Goal: Obtain resource: Download file/media

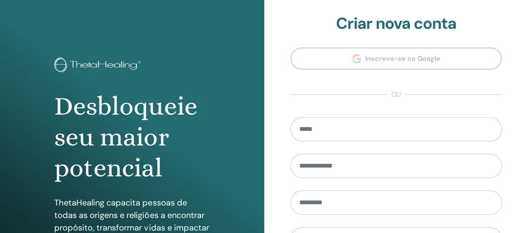
click at [390, 60] on section "**********" at bounding box center [396, 188] width 212 height 349
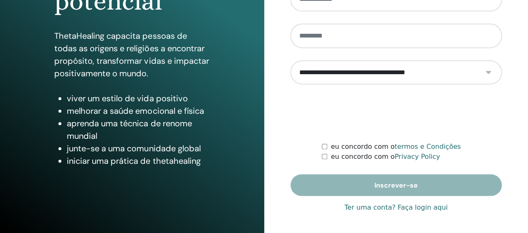
click at [417, 207] on link "Ter uma conta? Faça login aqui" at bounding box center [395, 208] width 103 height 10
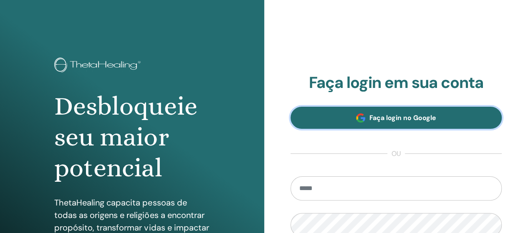
click at [401, 114] on span "Faça login no Google" at bounding box center [402, 117] width 67 height 9
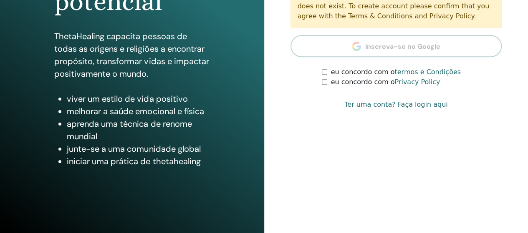
scroll to position [167, 0]
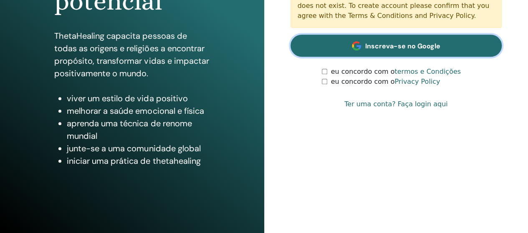
click at [424, 51] on link "Inscreva-se no Google" at bounding box center [396, 46] width 212 height 22
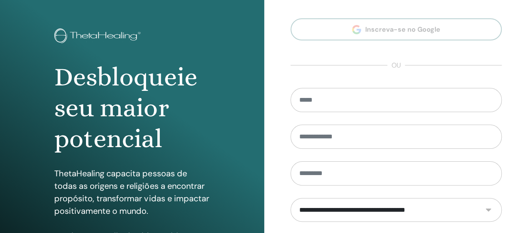
scroll to position [167, 0]
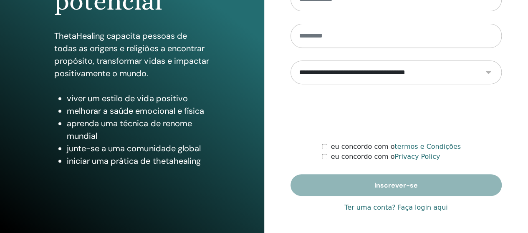
click at [402, 211] on link "Ter uma conta? Faça login aqui" at bounding box center [395, 208] width 103 height 10
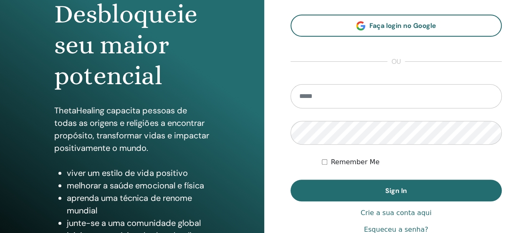
scroll to position [154, 0]
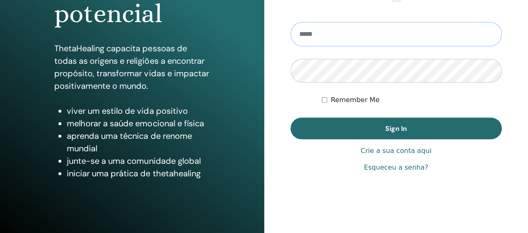
click at [340, 33] on input "email" at bounding box center [396, 34] width 212 height 24
type input "**********"
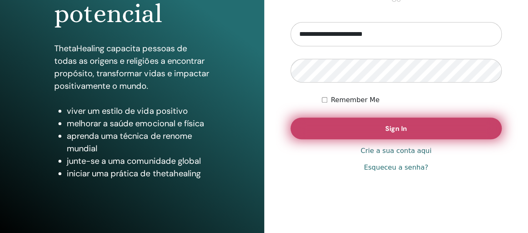
click at [345, 124] on button "Sign In" at bounding box center [396, 129] width 212 height 22
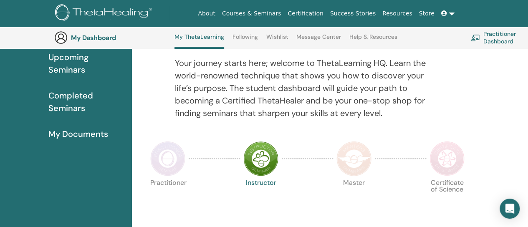
scroll to position [147, 0]
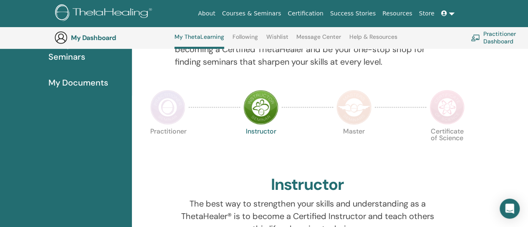
click at [326, 9] on link "Certification" at bounding box center [305, 13] width 42 height 15
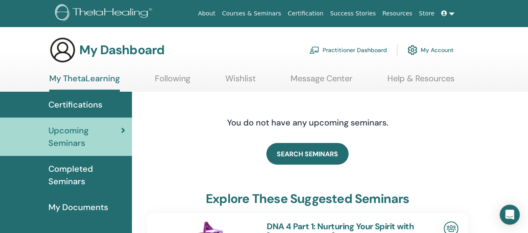
click at [93, 101] on span "Certifications" at bounding box center [75, 104] width 54 height 13
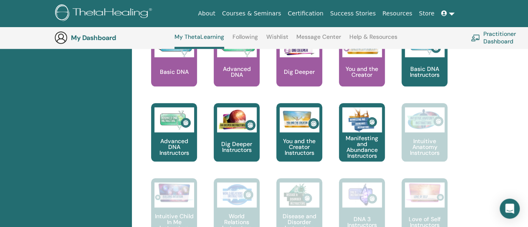
scroll to position [355, 0]
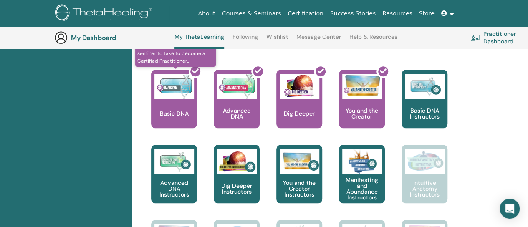
click at [187, 115] on div at bounding box center [179, 102] width 46 height 75
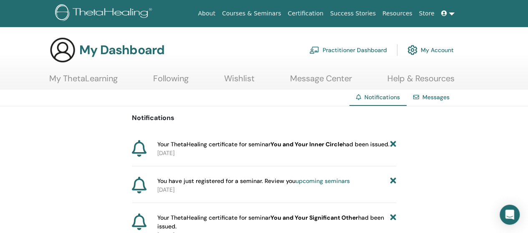
click at [391, 145] on icon at bounding box center [393, 144] width 6 height 9
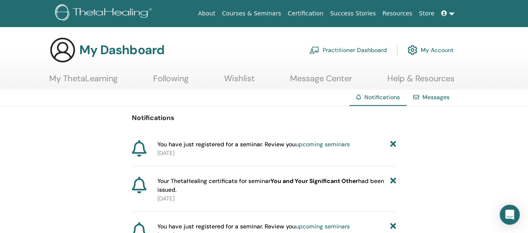
click at [393, 141] on icon at bounding box center [393, 144] width 6 height 9
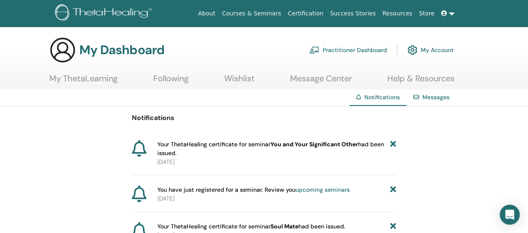
click at [210, 140] on span "Your ThetaHealing certificate for seminar You and Your Significant Other had be…" at bounding box center [273, 149] width 233 height 18
click at [368, 153] on span "Your ThetaHealing certificate for seminar You and Your Significant Other had be…" at bounding box center [273, 149] width 233 height 18
click at [174, 161] on p "2025-07-22" at bounding box center [276, 162] width 239 height 9
click at [82, 73] on link "My ThetaLearning" at bounding box center [83, 81] width 68 height 16
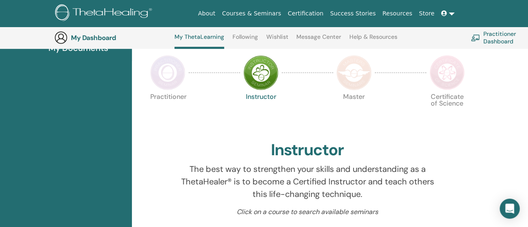
scroll to position [105, 0]
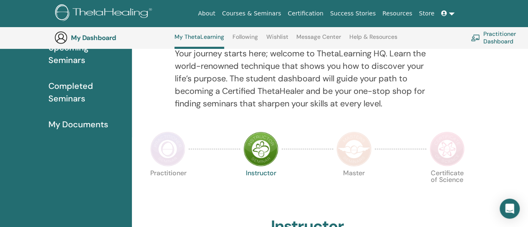
click at [174, 150] on img at bounding box center [167, 148] width 35 height 35
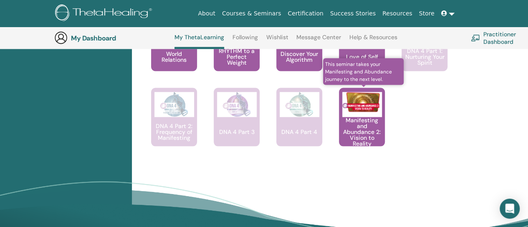
scroll to position [773, 0]
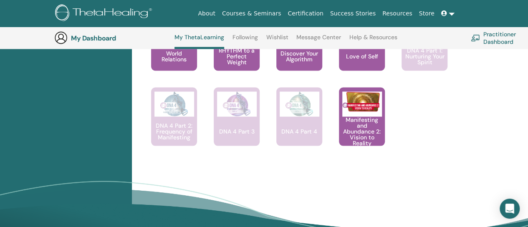
drag, startPoint x: 352, startPoint y: 125, endPoint x: 466, endPoint y: 122, distance: 113.9
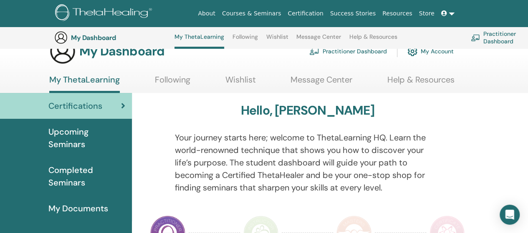
scroll to position [0, 0]
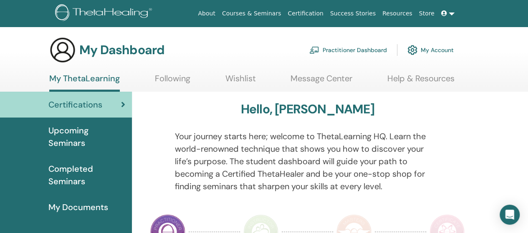
click at [327, 49] on link "Practitioner Dashboard" at bounding box center [348, 50] width 78 height 18
click at [66, 200] on link "My Documents" at bounding box center [66, 207] width 132 height 26
click at [73, 209] on span "My Documents" at bounding box center [78, 207] width 60 height 13
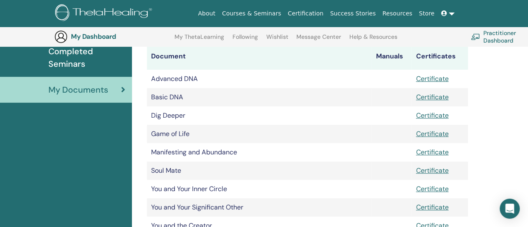
scroll to position [187, 0]
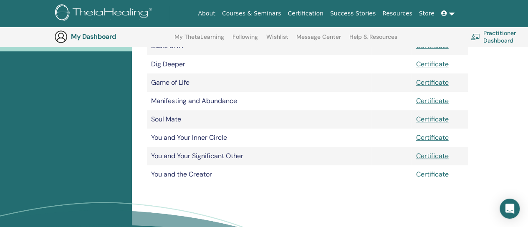
click at [446, 174] on link "Certificate" at bounding box center [432, 174] width 33 height 9
click at [432, 173] on link "Certificate" at bounding box center [432, 174] width 33 height 9
click at [438, 151] on td "Certificate" at bounding box center [439, 156] width 56 height 18
click at [441, 154] on link "Certificate" at bounding box center [432, 155] width 33 height 9
click at [427, 138] on link "Certificate" at bounding box center [432, 137] width 33 height 9
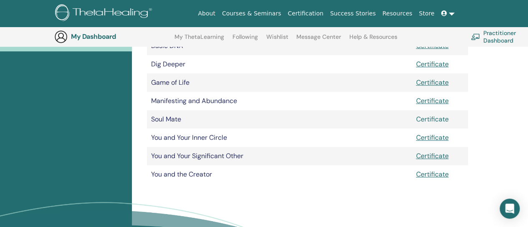
click at [425, 118] on link "Certificate" at bounding box center [432, 119] width 33 height 9
click at [435, 102] on link "Certificate" at bounding box center [432, 100] width 33 height 9
click at [441, 84] on link "Certificate" at bounding box center [432, 82] width 33 height 9
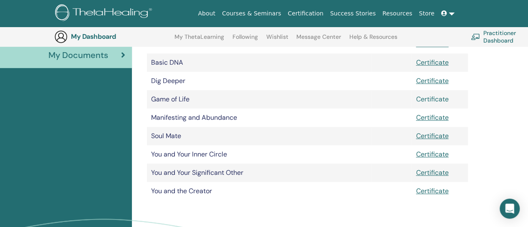
scroll to position [145, 0]
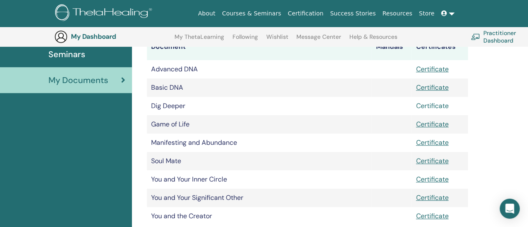
click at [434, 103] on link "Certificate" at bounding box center [432, 105] width 33 height 9
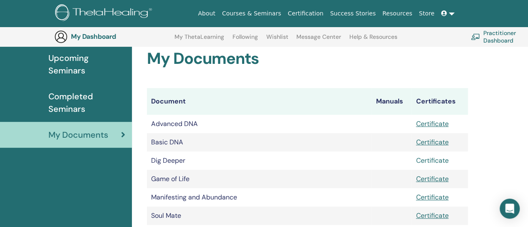
scroll to position [62, 0]
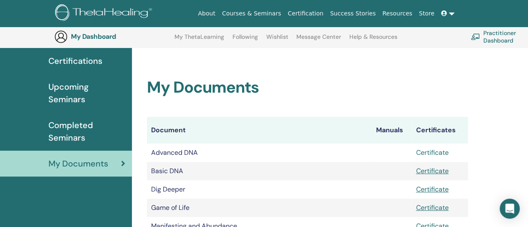
click at [439, 151] on link "Certificate" at bounding box center [432, 152] width 33 height 9
click at [431, 170] on link "Certificate" at bounding box center [432, 170] width 33 height 9
click at [67, 130] on span "Completed Seminars" at bounding box center [86, 131] width 77 height 25
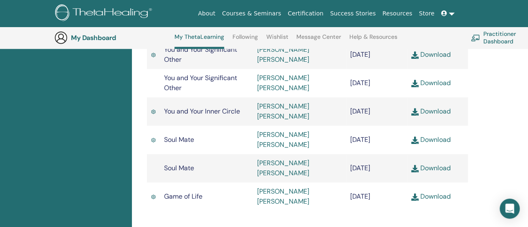
scroll to position [439, 0]
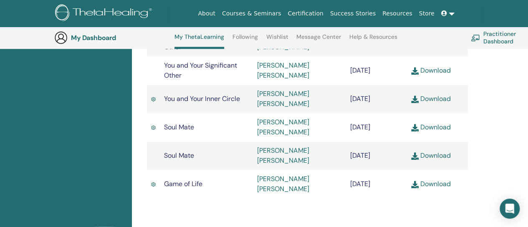
click at [437, 151] on link "Download" at bounding box center [431, 155] width 40 height 9
click at [153, 124] on img at bounding box center [153, 127] width 5 height 6
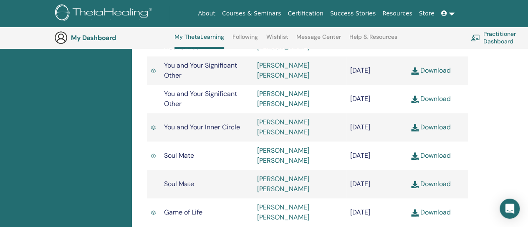
scroll to position [397, 0]
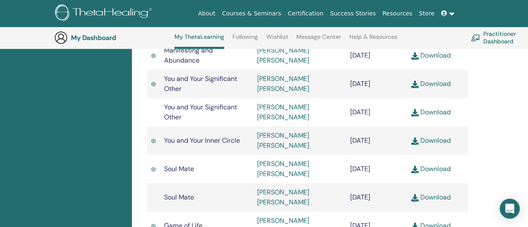
click at [441, 108] on link "Download" at bounding box center [431, 112] width 40 height 9
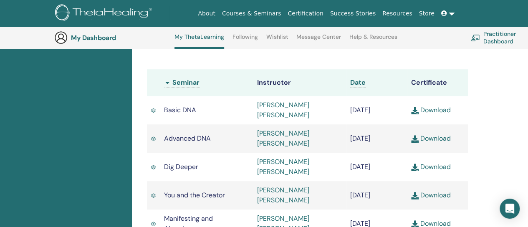
scroll to position [272, 0]
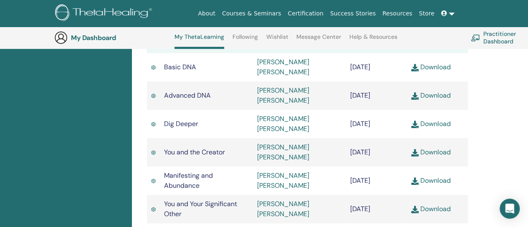
click at [154, 178] on img at bounding box center [153, 181] width 5 height 6
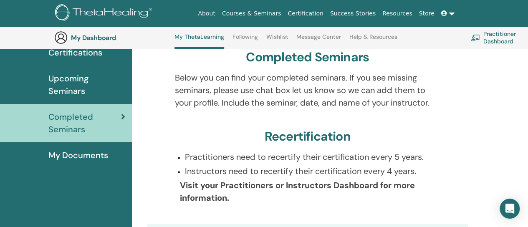
scroll to position [63, 0]
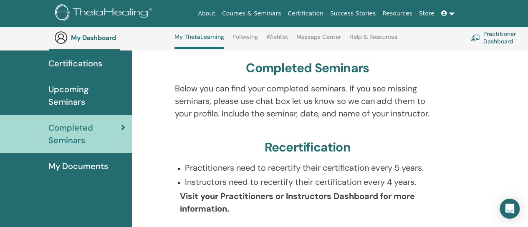
click at [87, 89] on span "Upcoming Seminars" at bounding box center [86, 95] width 77 height 25
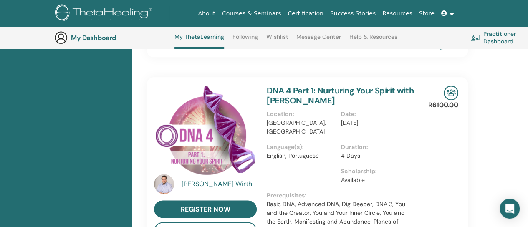
scroll to position [355, 0]
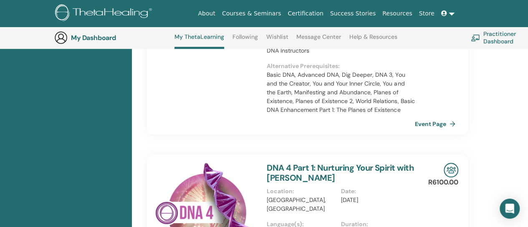
click at [251, 14] on link "Courses & Seminars" at bounding box center [252, 13] width 66 height 15
